Goal: Information Seeking & Learning: Find specific fact

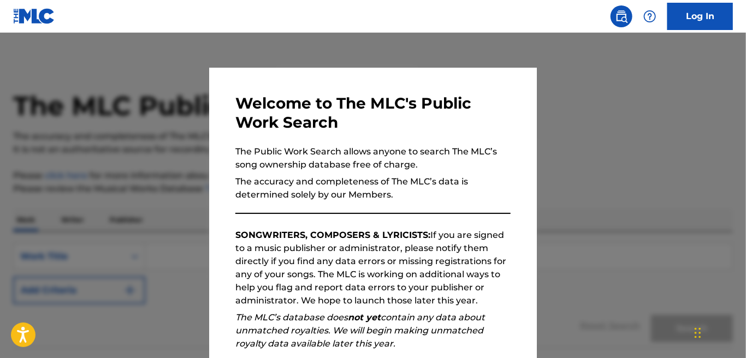
click at [74, 77] on div at bounding box center [373, 212] width 746 height 358
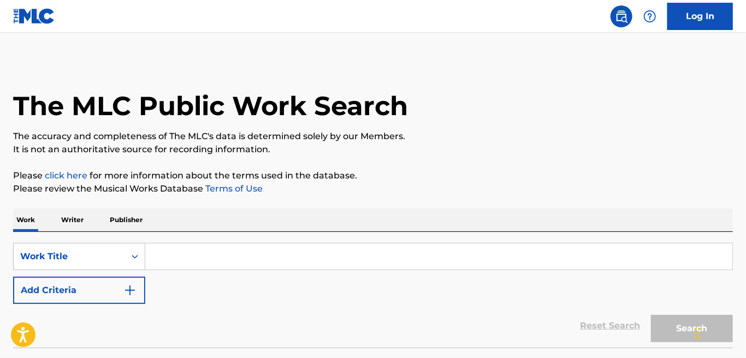
click at [285, 262] on input "Search Form" at bounding box center [438, 257] width 587 height 26
paste input "Roulette"
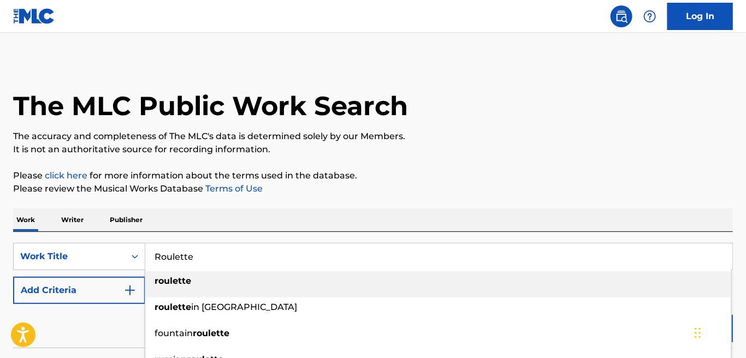
type input "Roulette"
click at [170, 281] on strong "roulette" at bounding box center [173, 281] width 37 height 10
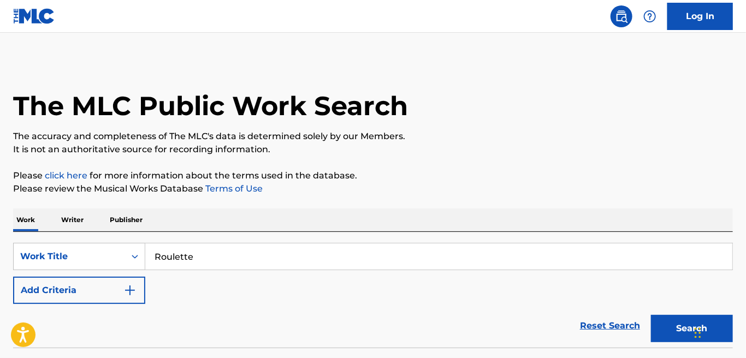
click at [132, 291] on img "Search Form" at bounding box center [129, 290] width 13 height 13
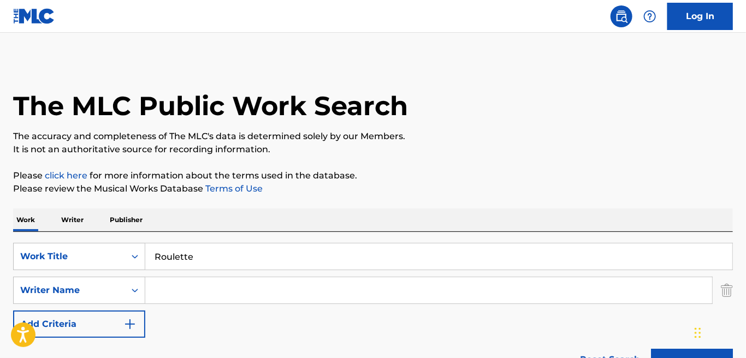
click at [178, 298] on input "Search Form" at bounding box center [428, 291] width 567 height 26
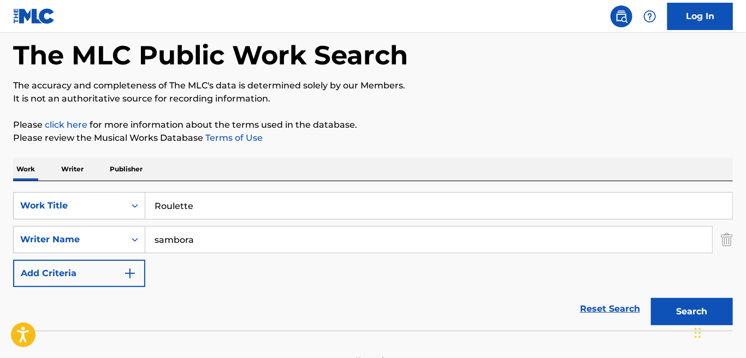
scroll to position [68, 0]
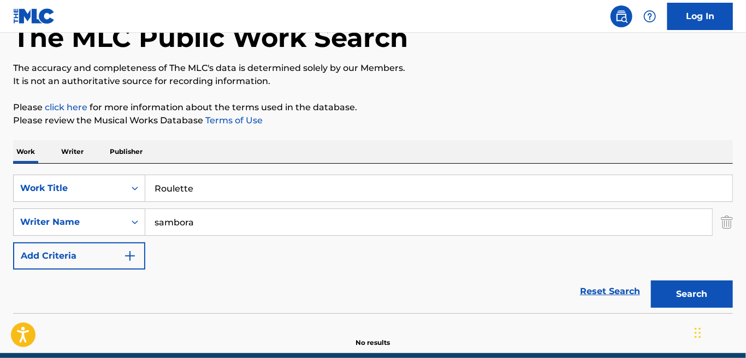
type input "sambora"
click at [699, 292] on button "Search" at bounding box center [692, 294] width 82 height 27
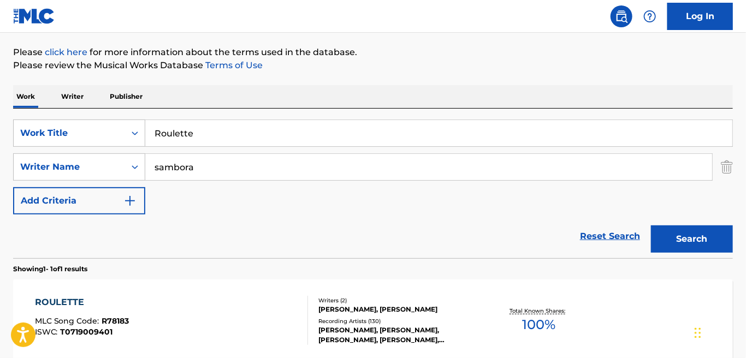
scroll to position [235, 0]
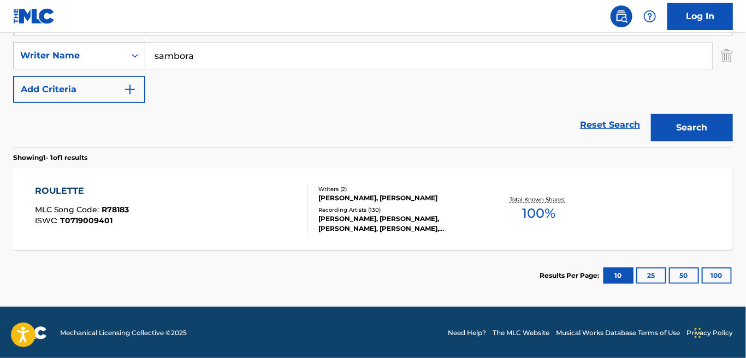
click at [56, 179] on div "ROULETTE MLC Song Code : R78183 ISWC : T0719009401 Writers ( 2 ) [PERSON_NAME],…" at bounding box center [373, 209] width 720 height 82
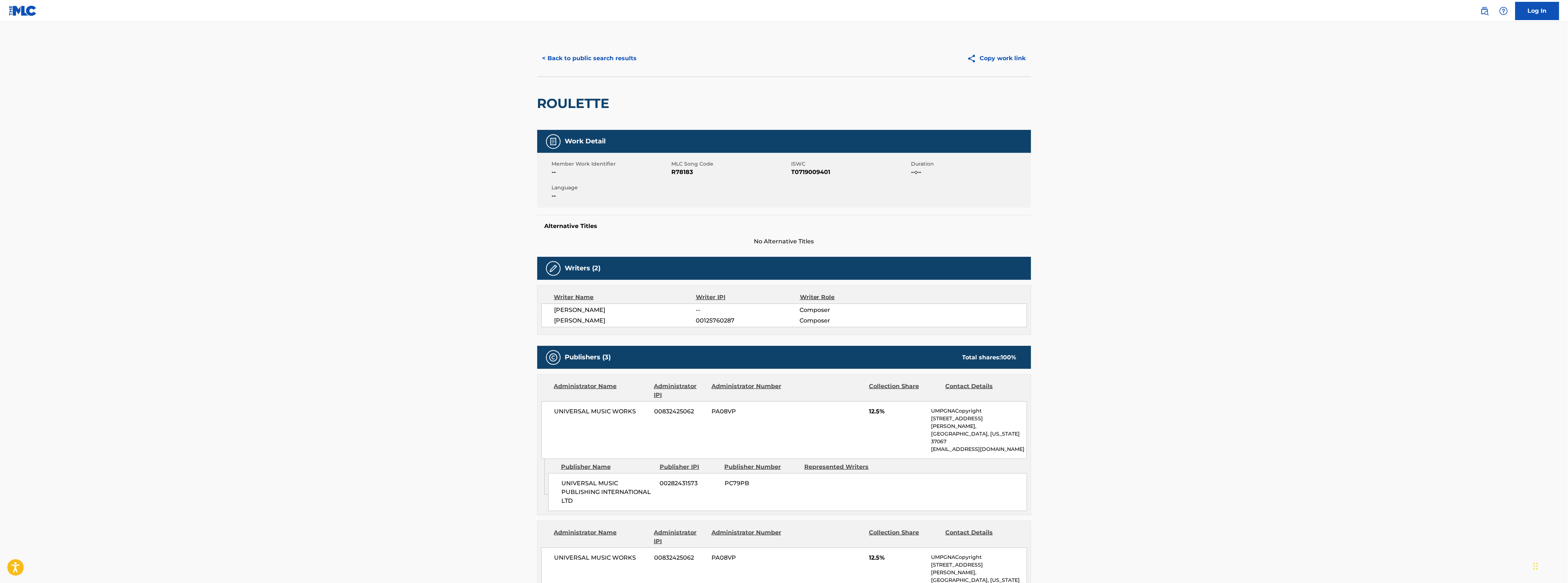
click at [499, 58] on button "< Back to public search results" at bounding box center [590, 58] width 105 height 18
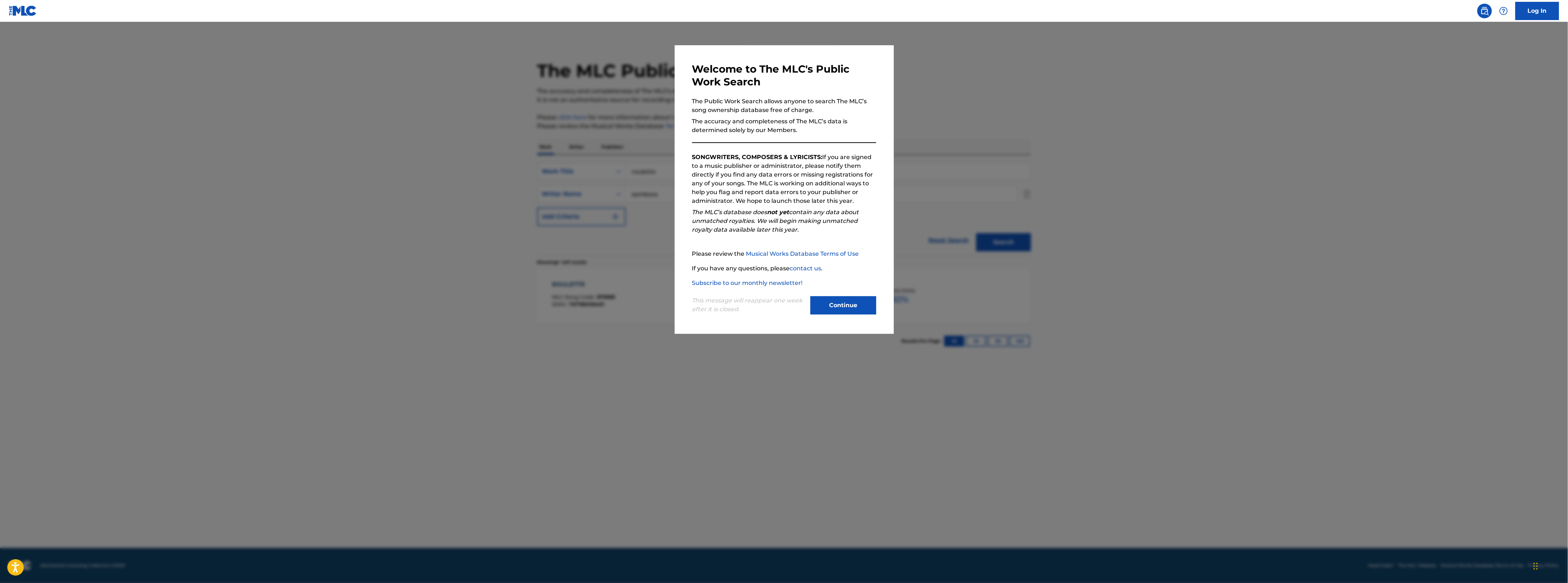
click at [499, 239] on button "Continue" at bounding box center [843, 305] width 66 height 18
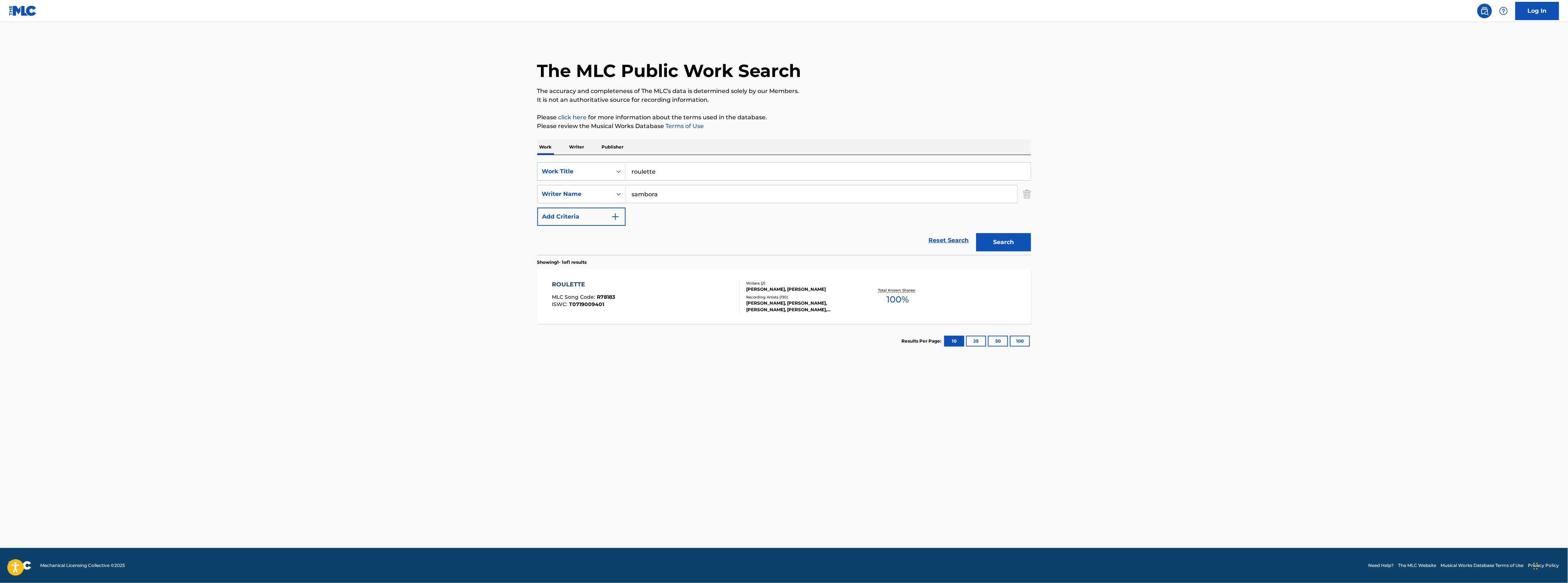
drag, startPoint x: 685, startPoint y: 174, endPoint x: 556, endPoint y: 176, distance: 129.0
click at [499, 176] on div "SearchWithCriteria3048d3bc-b9ff-4443-af33-72de6cf00a55 Work Title roulette" at bounding box center [784, 171] width 494 height 18
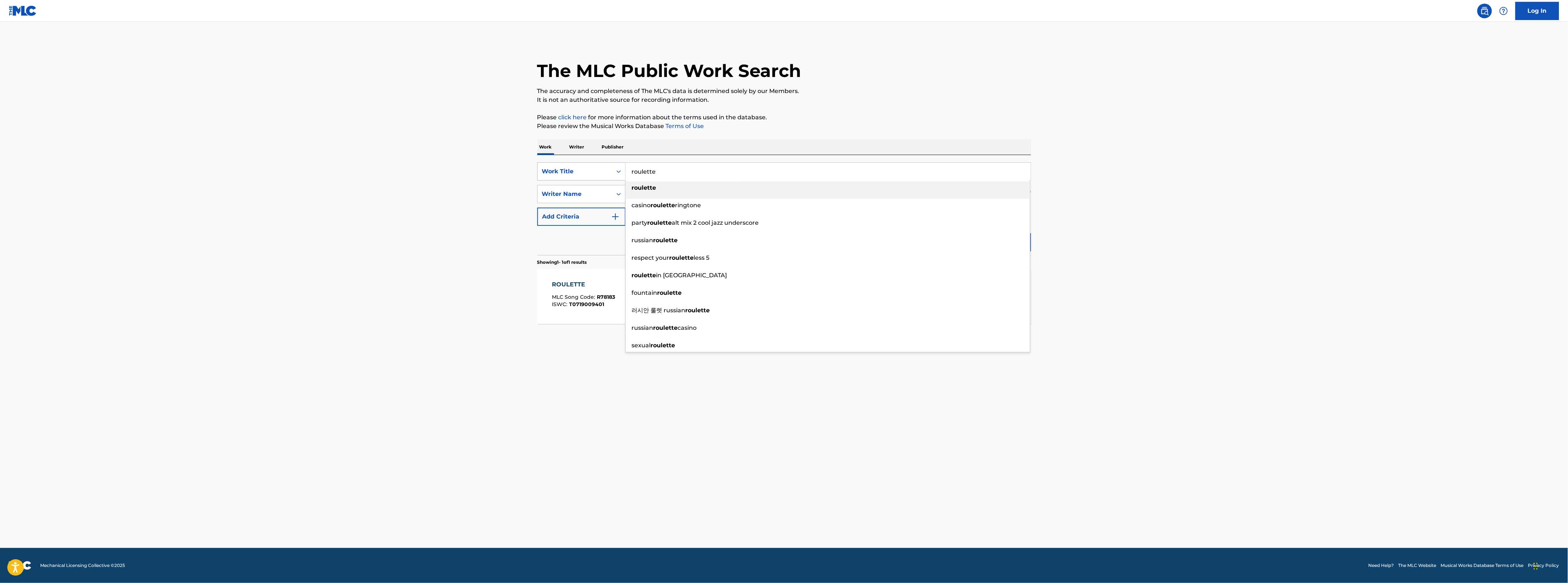
paste input "Get Ready"
type input "Get Ready"
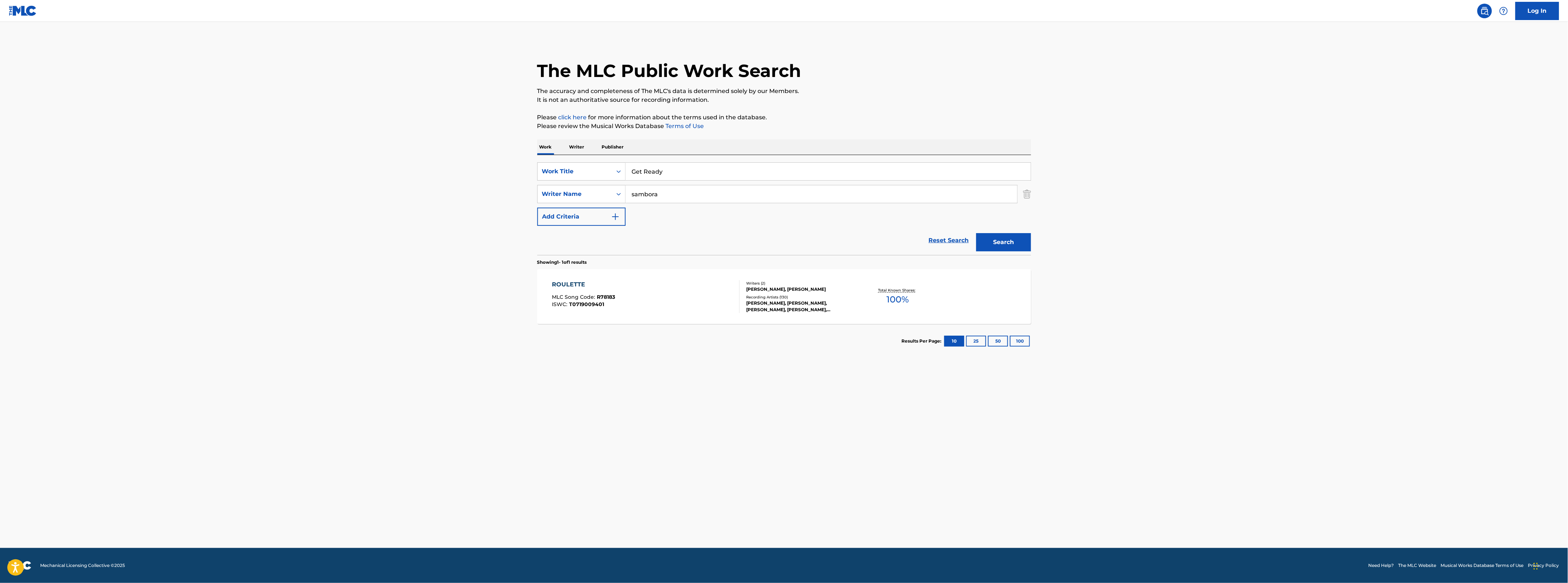
drag, startPoint x: 1164, startPoint y: 172, endPoint x: 904, endPoint y: 258, distance: 273.9
click at [499, 172] on main "The MLC Public Work Search The accuracy and completeness of The MLC's data is d…" at bounding box center [784, 285] width 1568 height 526
click at [499, 239] on button "Search" at bounding box center [1003, 242] width 55 height 18
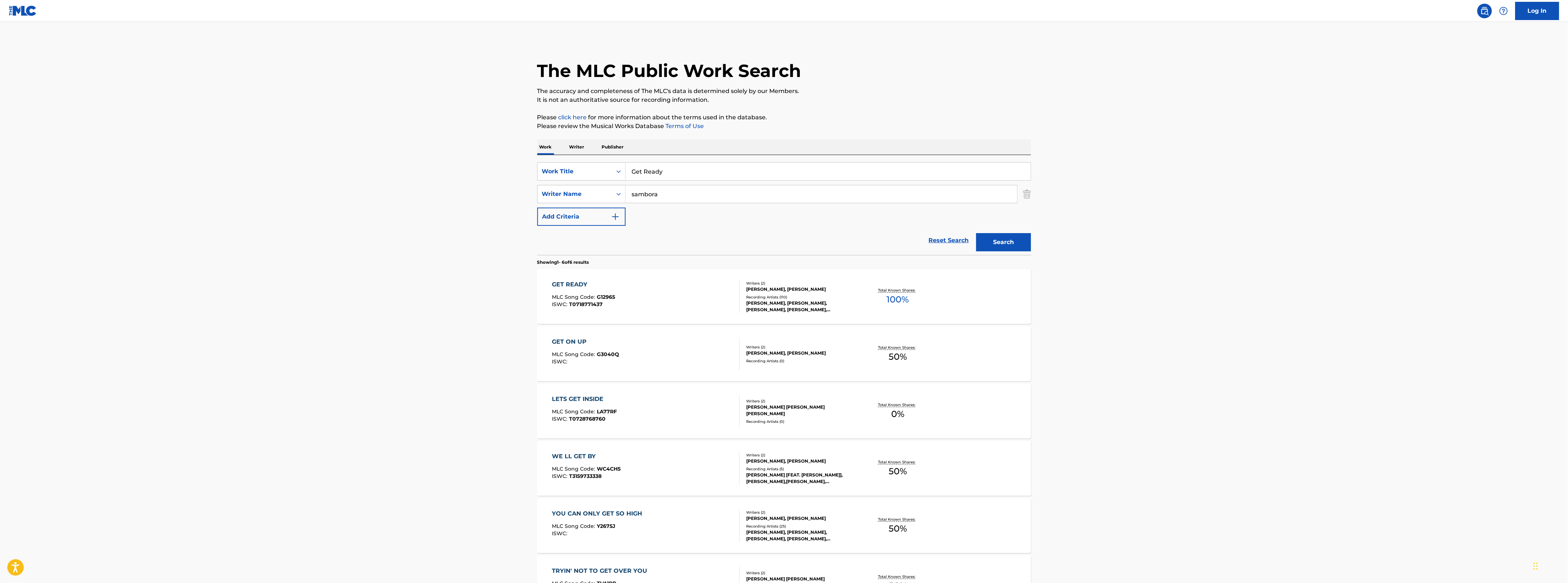
click at [499, 239] on div "GET READY" at bounding box center [583, 284] width 63 height 9
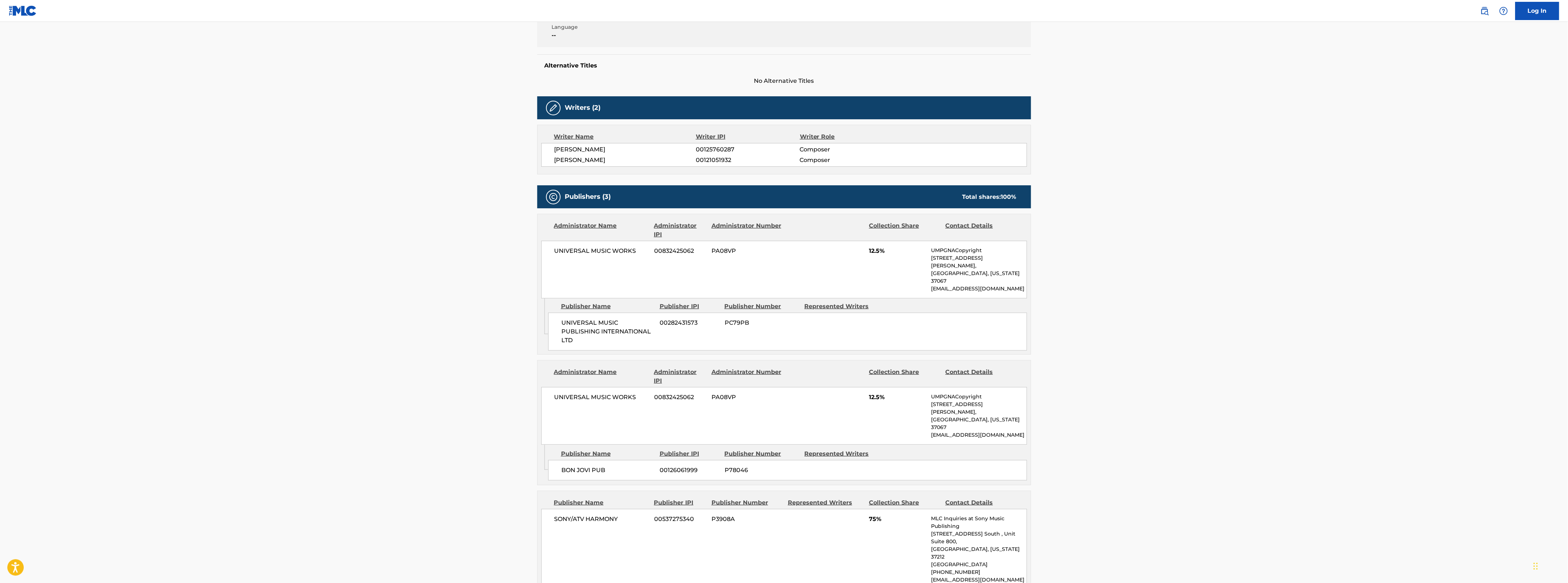
scroll to position [182, 0]
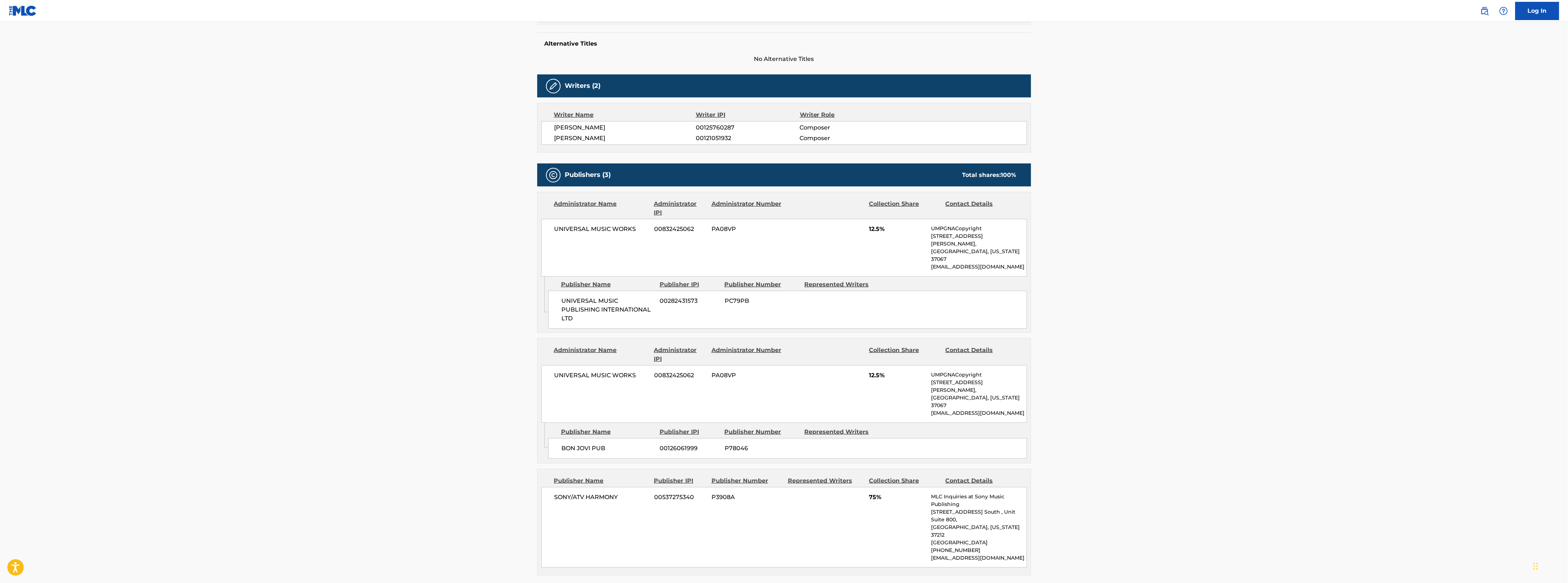
click at [422, 70] on main "< Back to public search results Copy work link GET READY Work Detail Member Wor…" at bounding box center [784, 357] width 1568 height 1036
